Goal: Communication & Community: Answer question/provide support

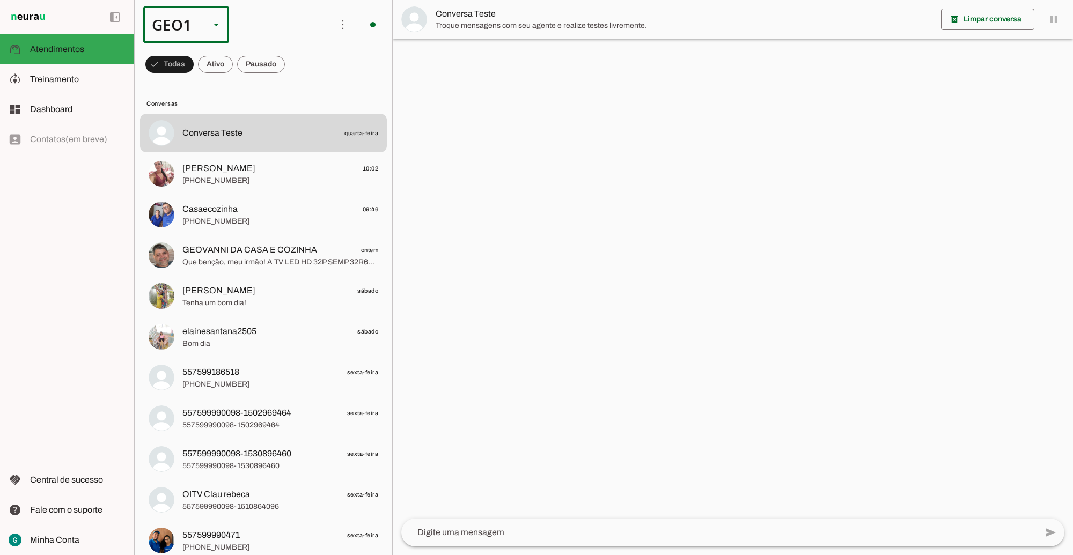
click at [197, 33] on div "GEO1" at bounding box center [172, 24] width 58 height 36
click at [295, 75] on slot at bounding box center [329, 68] width 69 height 13
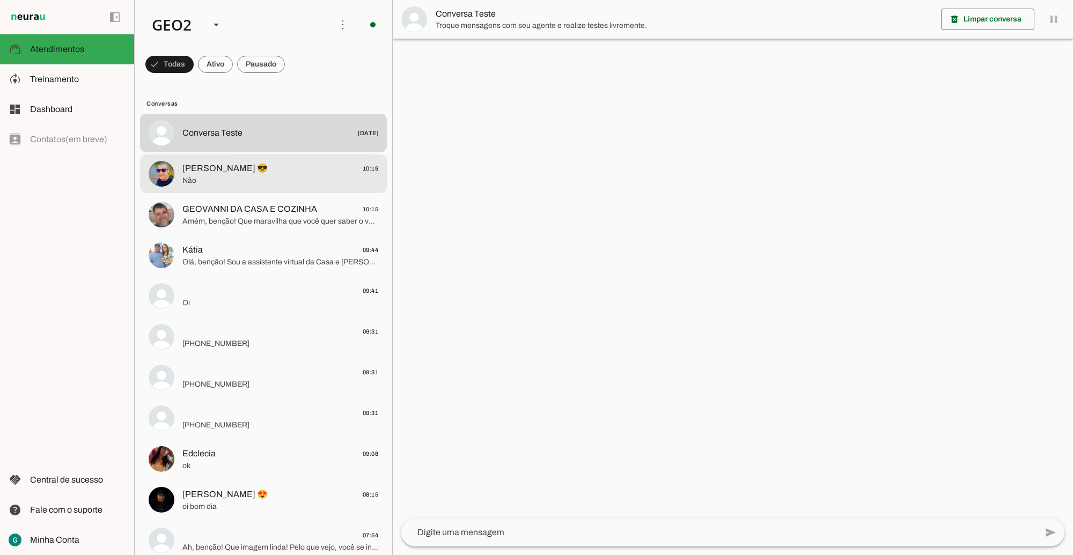
click at [223, 186] on span "Não" at bounding box center [280, 180] width 196 height 11
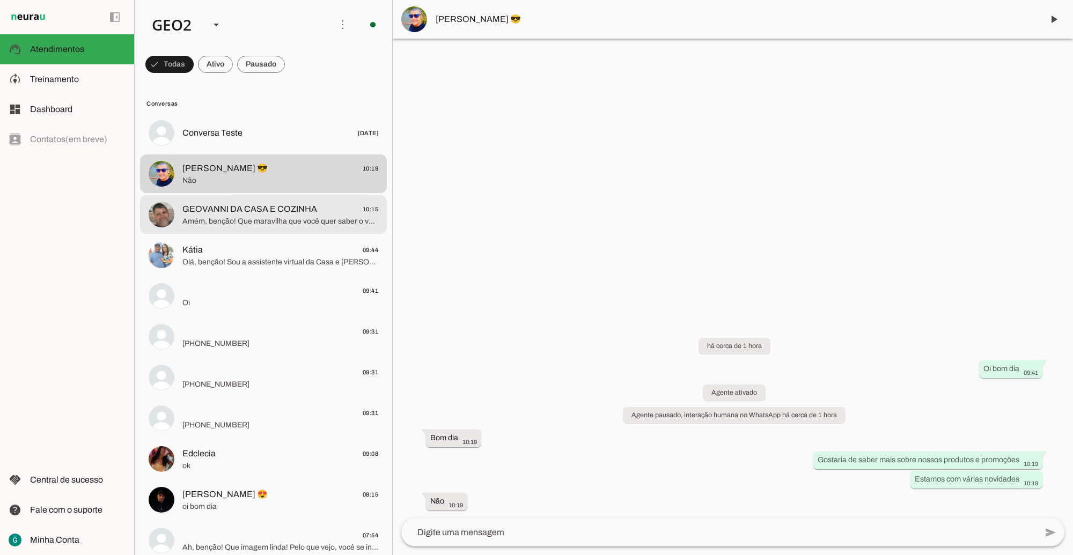
click at [246, 220] on span "Amém, benção! Que maravilha que você quer saber o valor das parcelas! Para aque…" at bounding box center [280, 221] width 196 height 11
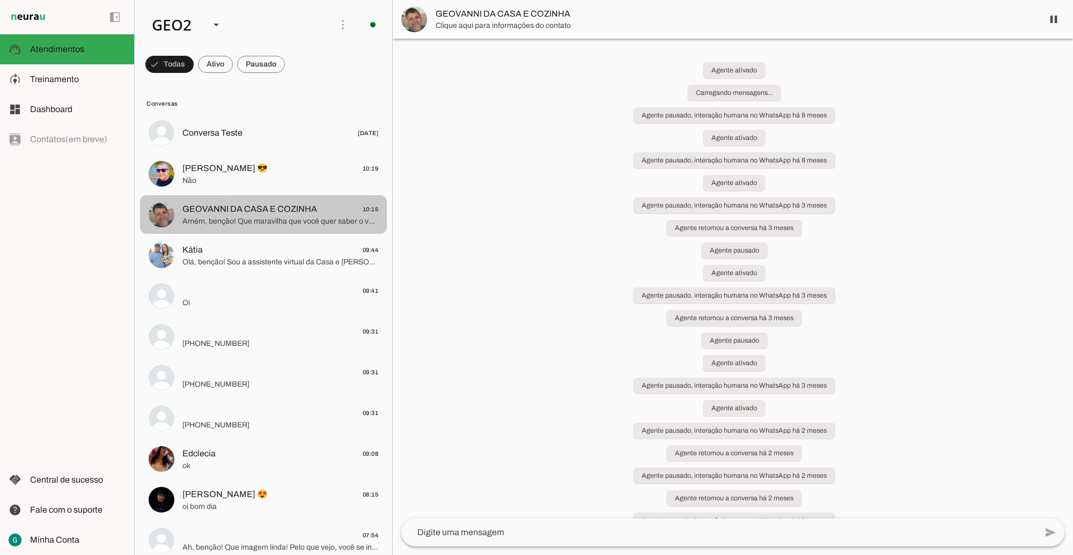
click at [285, 254] on span "Kátia 09:44" at bounding box center [280, 249] width 196 height 13
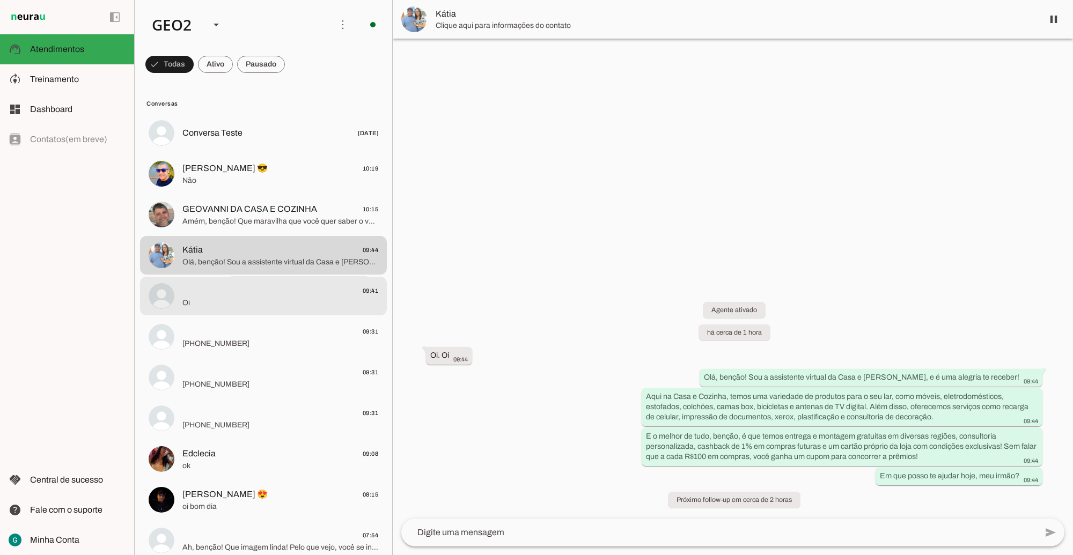
click at [271, 288] on span "09:41" at bounding box center [280, 290] width 196 height 13
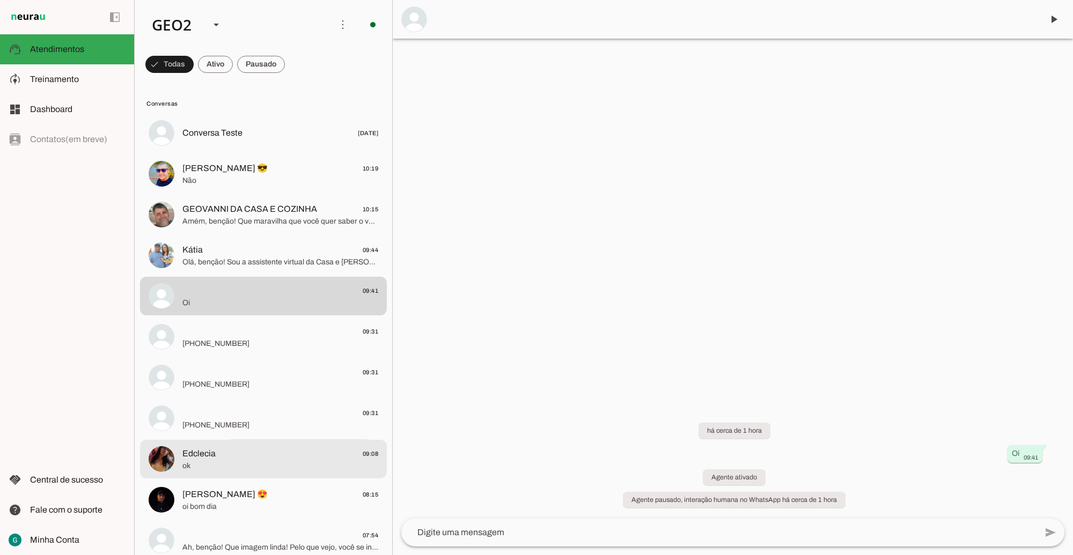
click at [288, 152] on md-item "Edclecia 09:08 ok" at bounding box center [263, 133] width 247 height 39
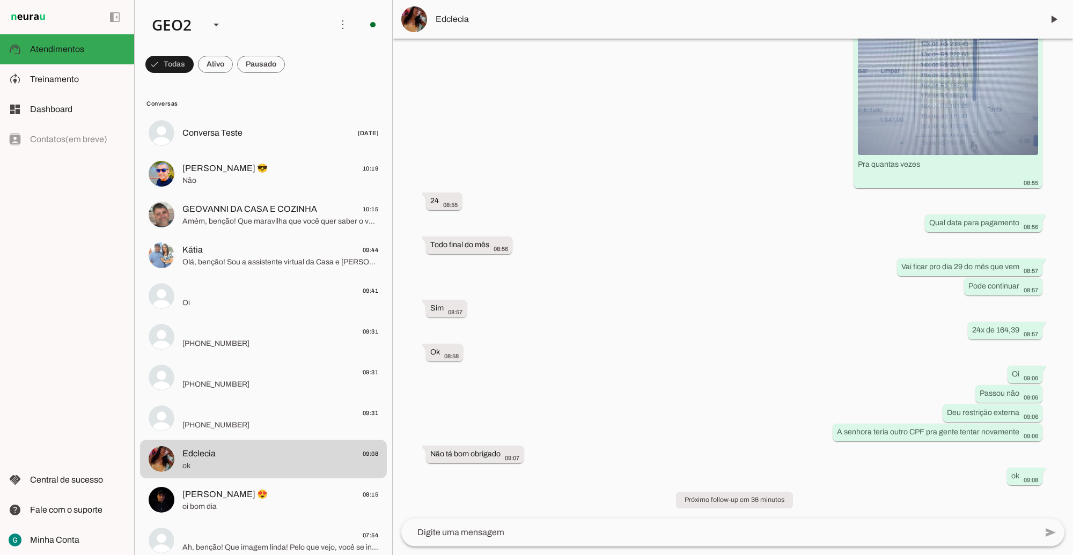
scroll to position [3801, 0]
click at [931, 154] on img at bounding box center [948, 64] width 180 height 180
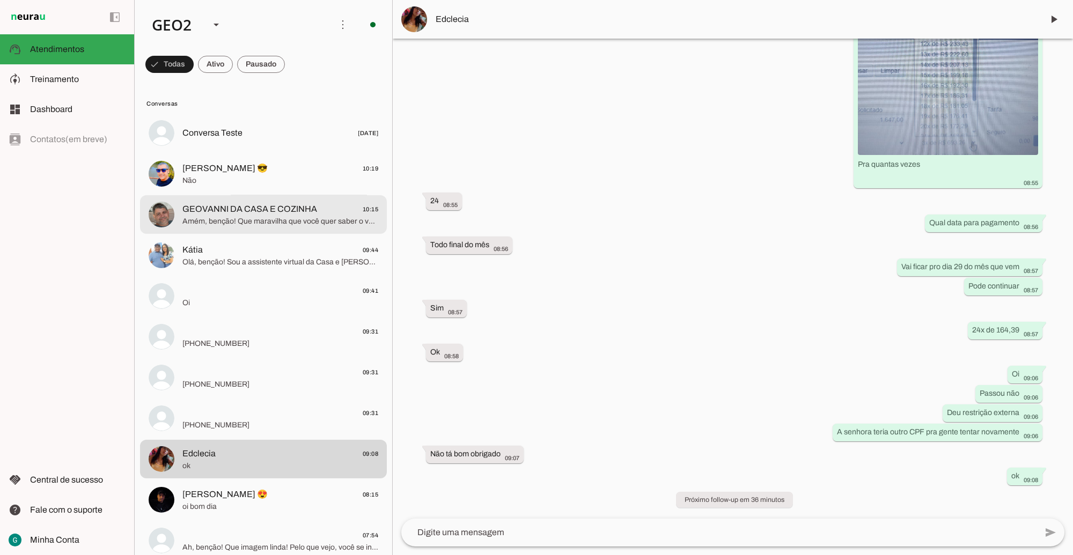
click at [290, 216] on span "Amém, benção! Que maravilha que você quer saber o valor das parcelas! Para aque…" at bounding box center [280, 221] width 196 height 11
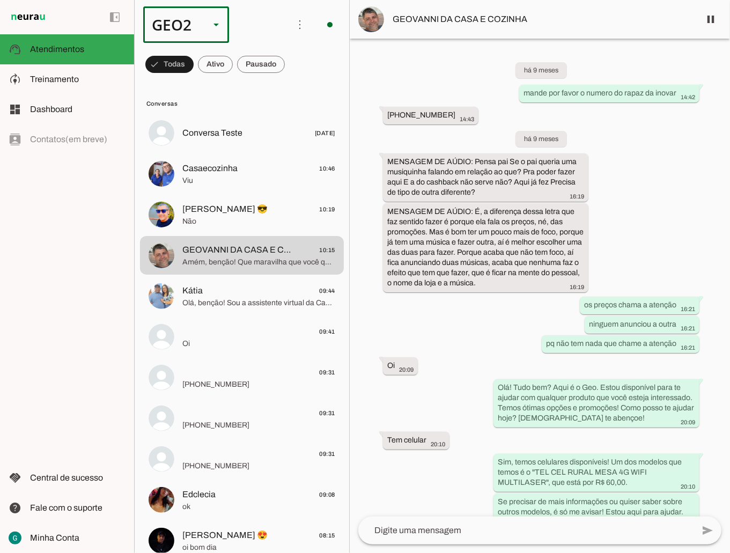
click at [205, 26] on div at bounding box center [216, 24] width 26 height 36
click at [295, 63] on slot at bounding box center [329, 68] width 69 height 13
